Goal: Register for event/course

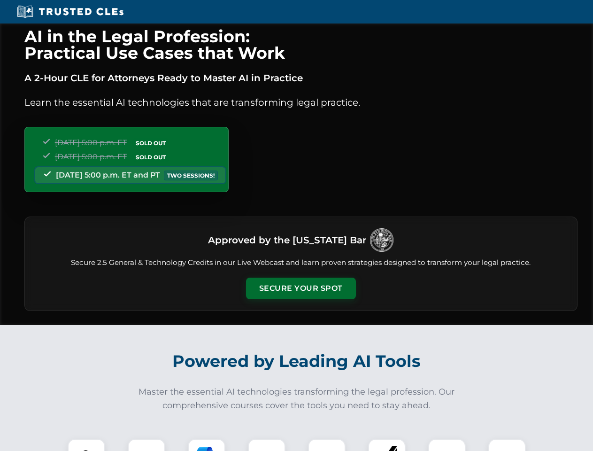
click at [301, 288] on button "Secure Your Spot" at bounding box center [301, 289] width 110 height 22
click at [86, 445] on img at bounding box center [86, 457] width 27 height 27
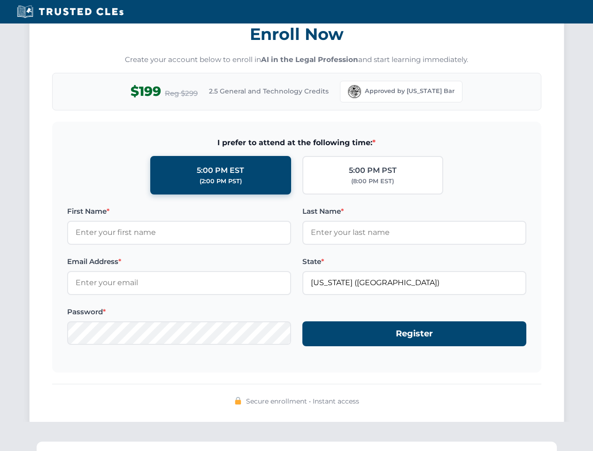
scroll to position [922, 0]
